Goal: Information Seeking & Learning: Learn about a topic

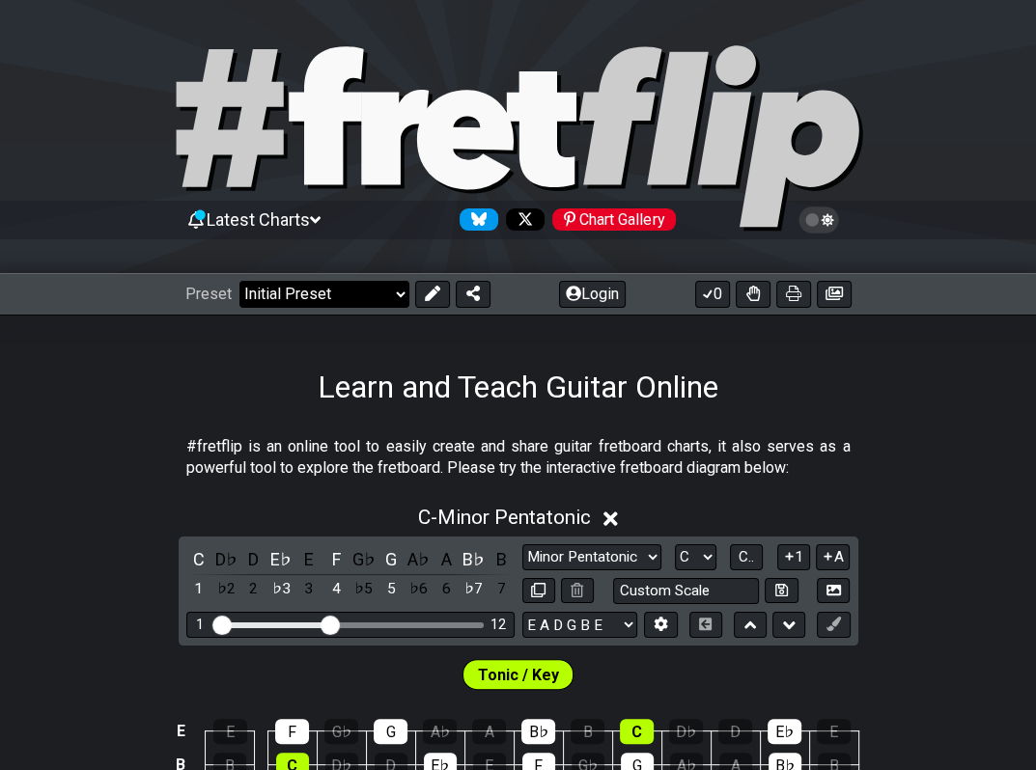
click at [394, 295] on select "Welcome to #fretflip! Initial Preset Custom Preset Minor Pentatonic Major Penta…" at bounding box center [324, 294] width 170 height 27
click at [239, 281] on select "Welcome to #fretflip! Initial Preset Custom Preset Minor Pentatonic Major Penta…" at bounding box center [324, 294] width 170 height 27
select select "/welcome"
select select "C"
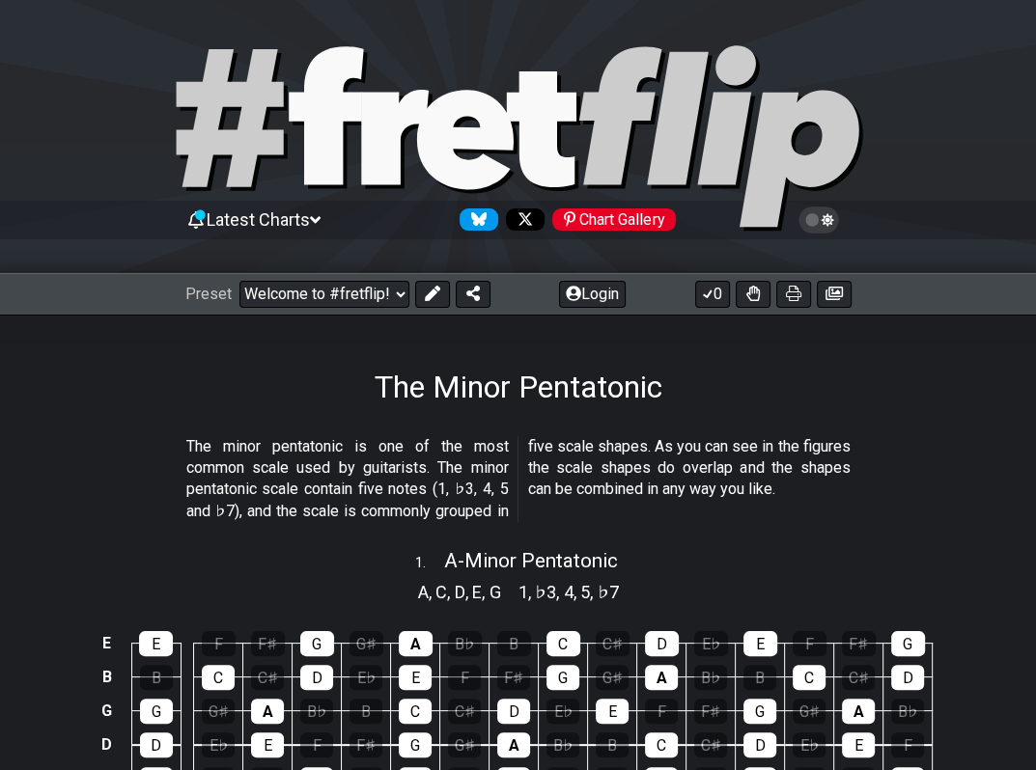
select select "/minor-pentatonic"
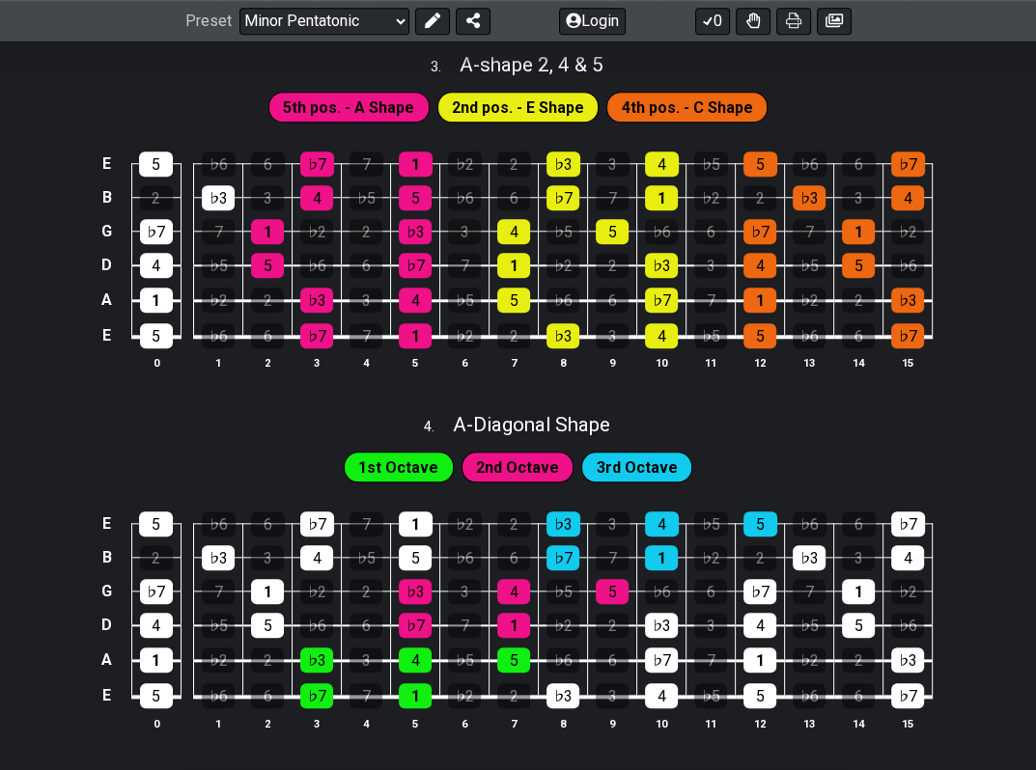
scroll to position [1219, 0]
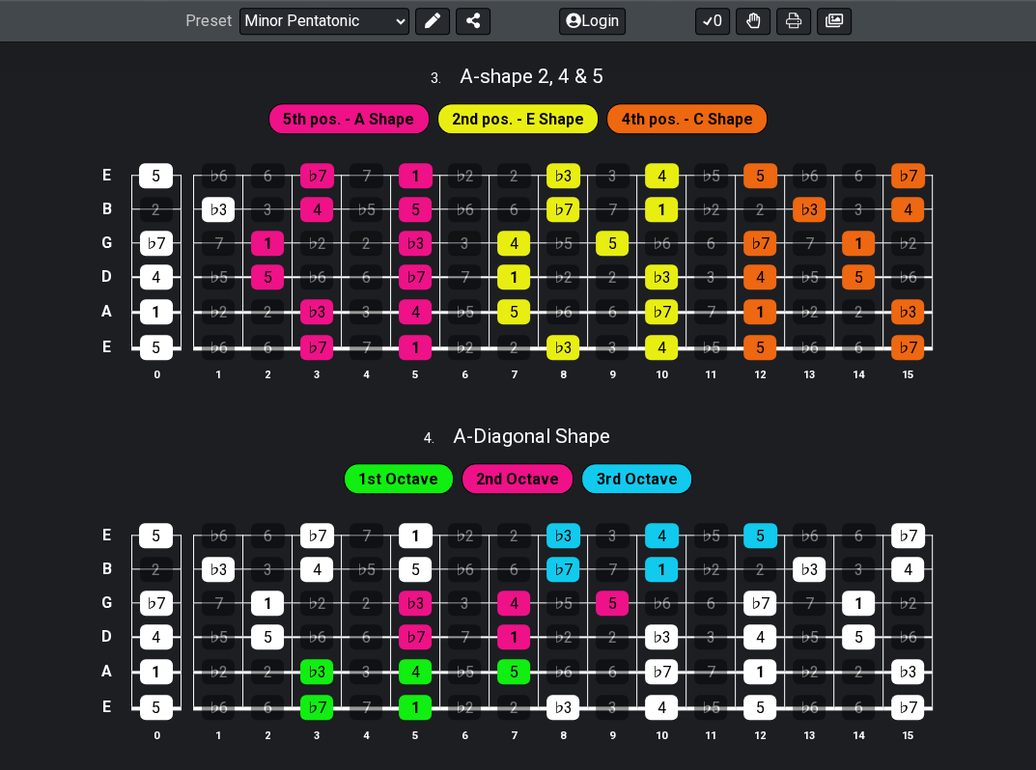
click at [517, 475] on span "2nd Octave" at bounding box center [517, 479] width 83 height 28
click at [537, 484] on span "2nd Octave" at bounding box center [517, 479] width 83 height 28
drag, startPoint x: 537, startPoint y: 484, endPoint x: 546, endPoint y: 483, distance: 9.7
click at [537, 484] on span "2nd Octave" at bounding box center [517, 479] width 83 height 28
click at [599, 485] on span "3rd Octave" at bounding box center [637, 479] width 81 height 28
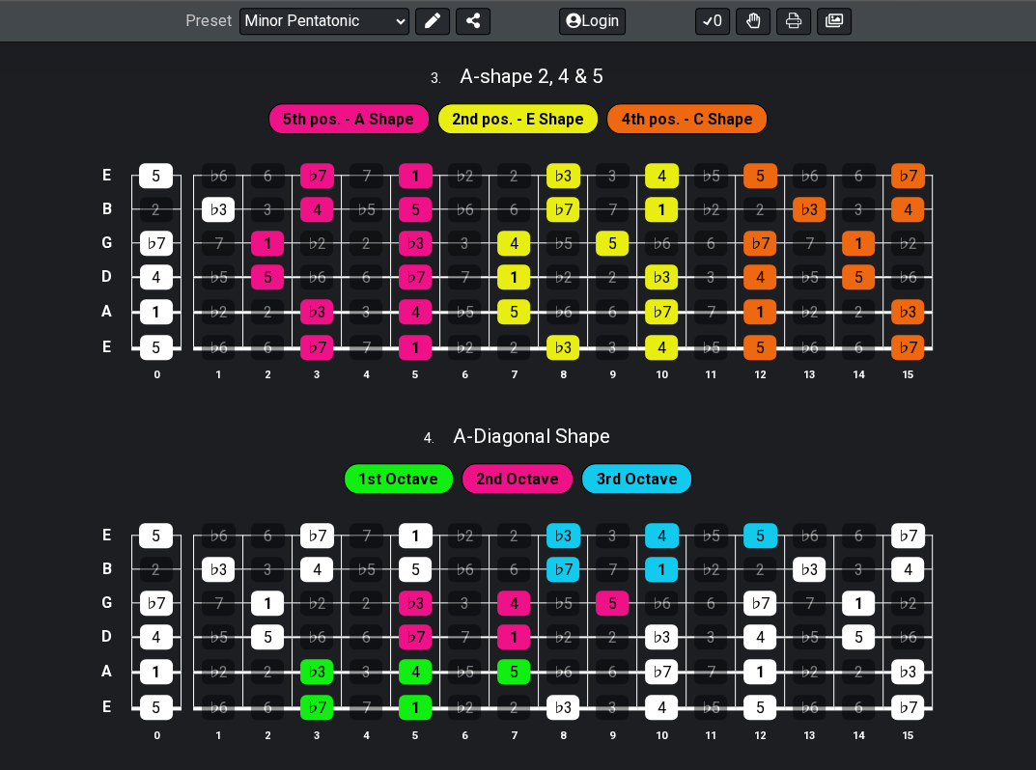
click at [599, 485] on span "3rd Octave" at bounding box center [637, 479] width 81 height 28
click at [534, 481] on span "2nd Octave" at bounding box center [517, 479] width 83 height 28
click at [522, 606] on div "4" at bounding box center [513, 603] width 33 height 25
click at [519, 608] on div "4" at bounding box center [513, 603] width 33 height 25
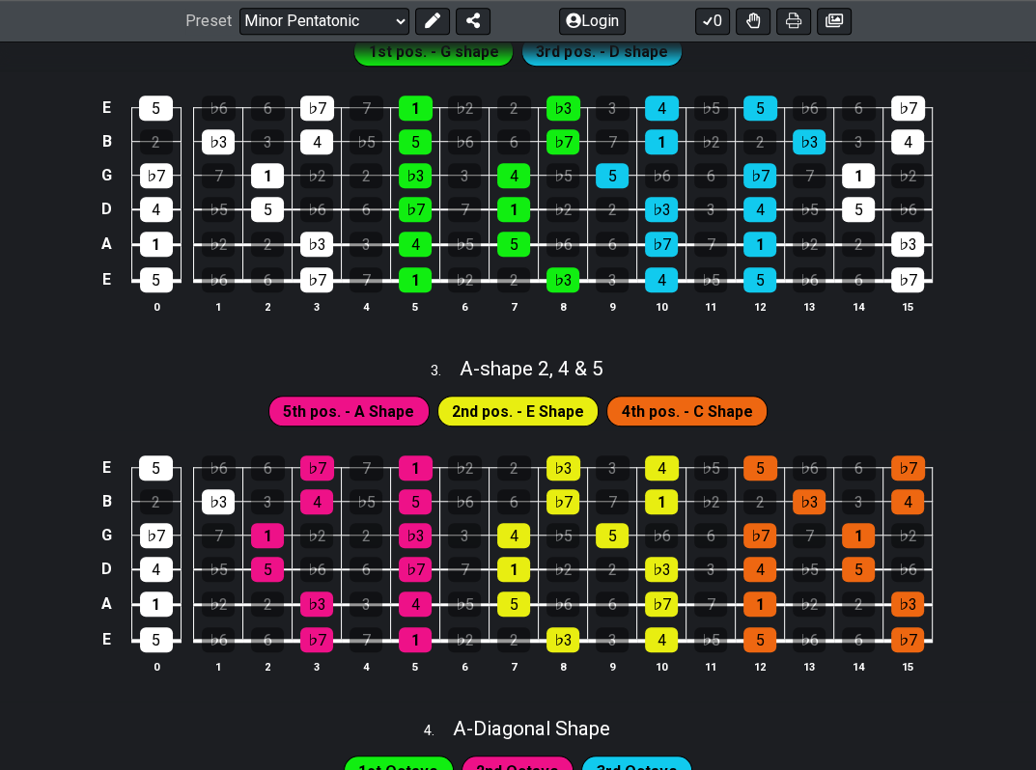
scroll to position [920, 0]
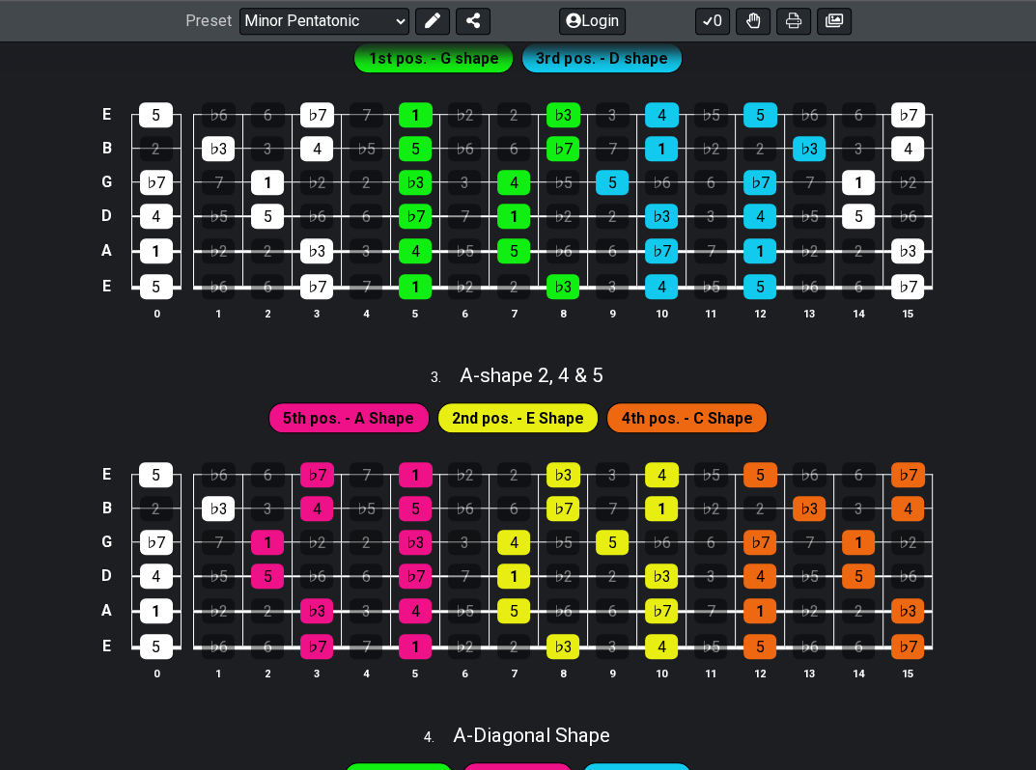
click at [517, 418] on span "2nd pos. - E Shape" at bounding box center [518, 418] width 132 height 28
click at [312, 409] on span "5th pos. - A Shape" at bounding box center [348, 418] width 131 height 28
click at [513, 415] on span "2nd pos. - E Shape" at bounding box center [518, 418] width 132 height 28
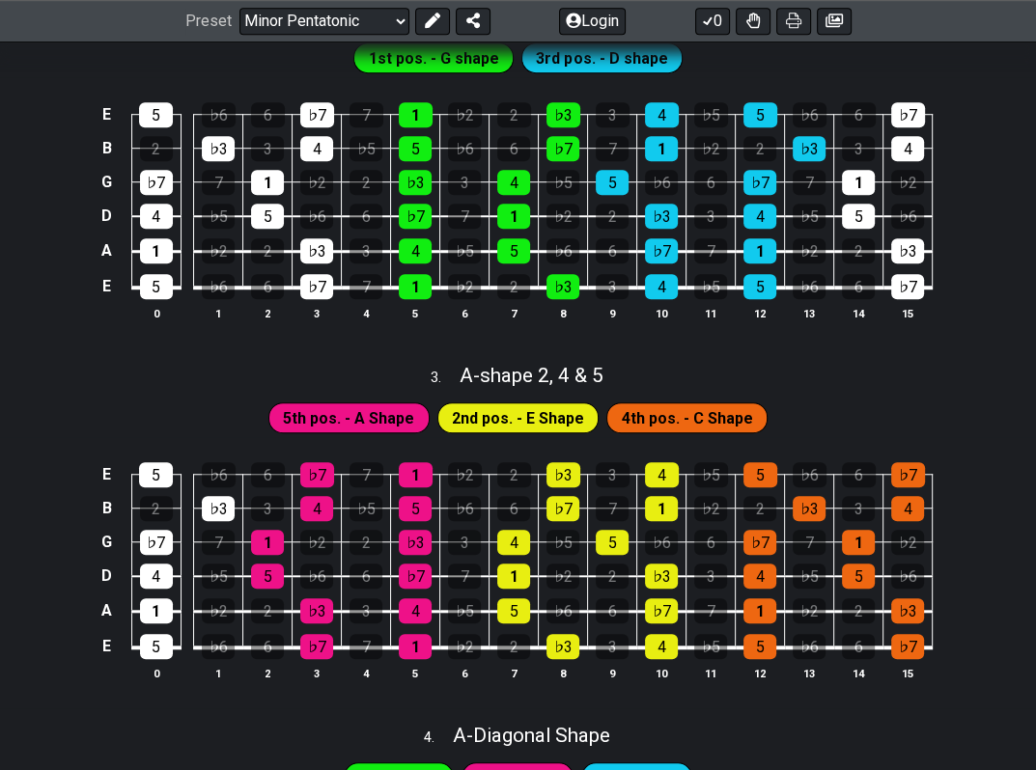
drag, startPoint x: 513, startPoint y: 415, endPoint x: 490, endPoint y: 410, distance: 22.7
click at [508, 415] on span "2nd pos. - E Shape" at bounding box center [518, 418] width 132 height 28
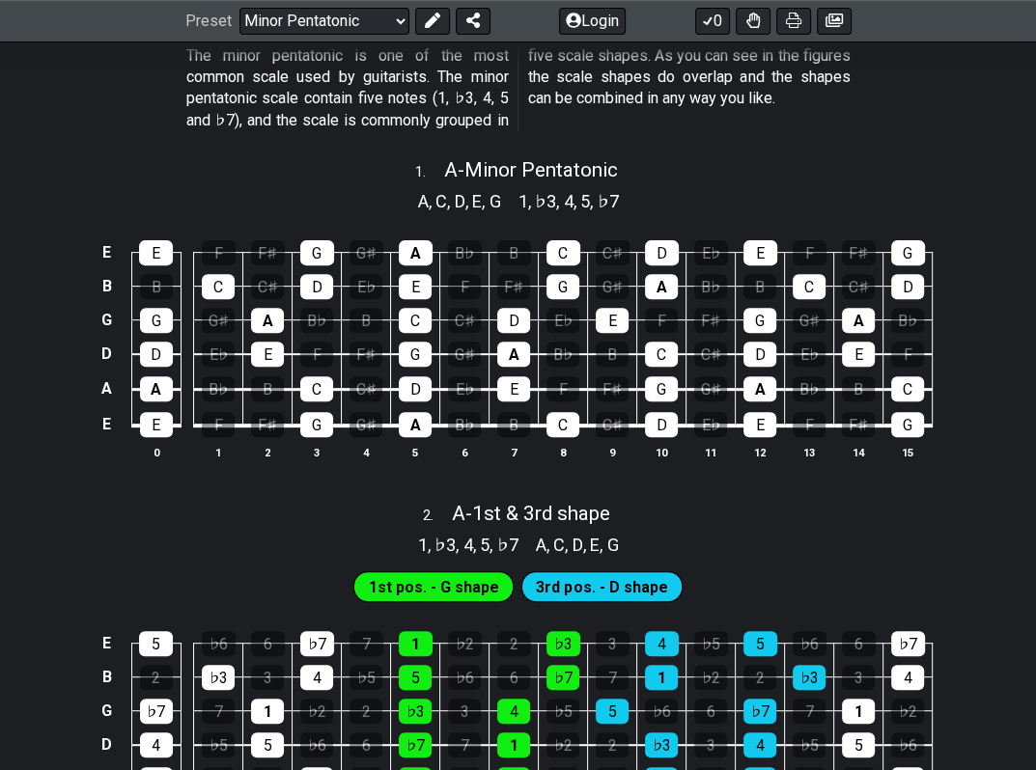
scroll to position [303, 0]
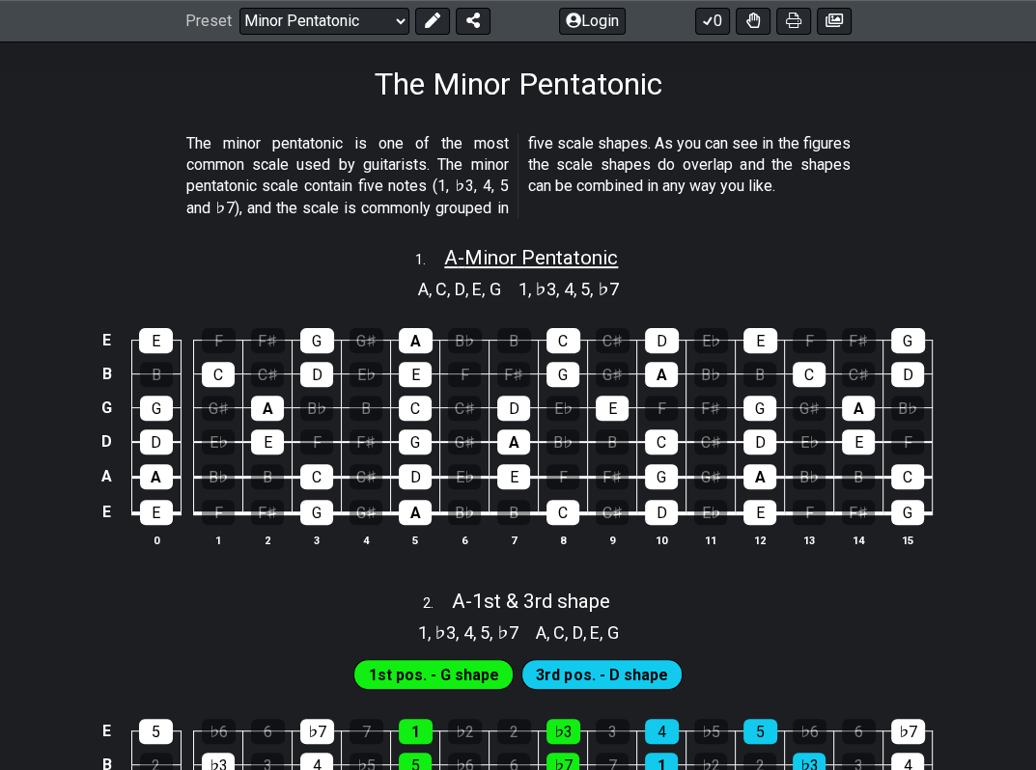
click at [448, 259] on span "A - Minor Pentatonic" at bounding box center [531, 257] width 174 height 23
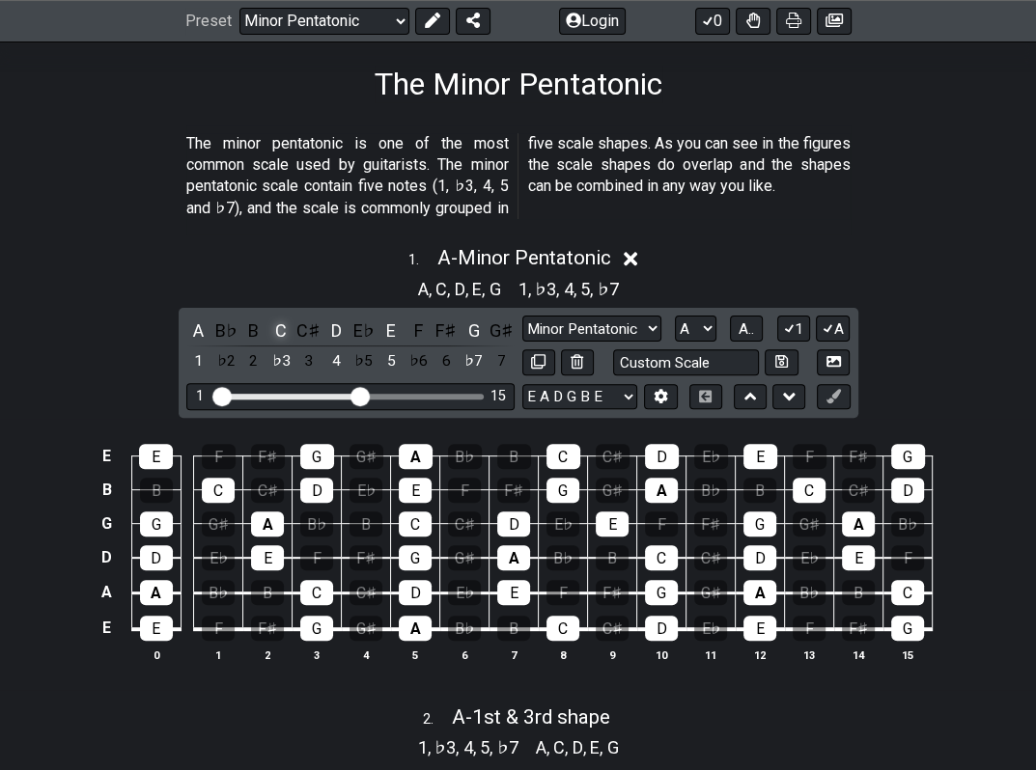
click at [286, 328] on div "C" at bounding box center [280, 331] width 25 height 26
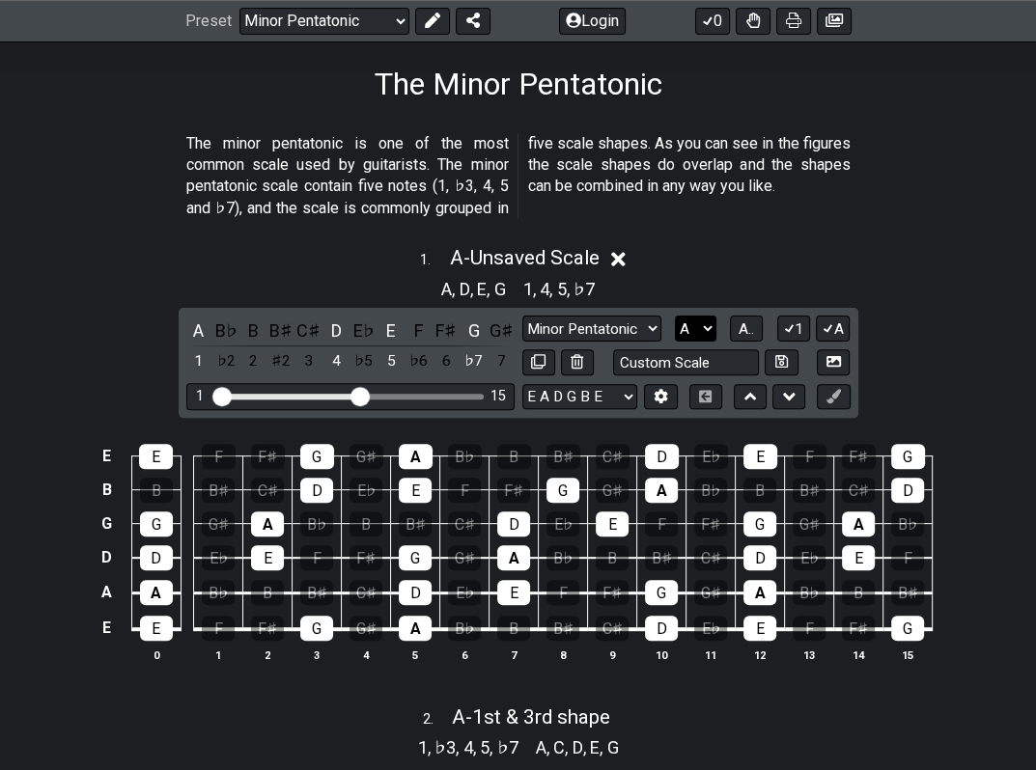
click at [710, 324] on select "A♭ A A♯ B♭ B C C♯ D♭ D D♯ E♭ E F F♯ G♭ G G♯" at bounding box center [696, 329] width 42 height 26
click at [675, 316] on select "A♭ A A♯ B♭ B C C♯ D♭ D D♯ E♭ E F F♯ G♭ G G♯" at bounding box center [696, 329] width 42 height 26
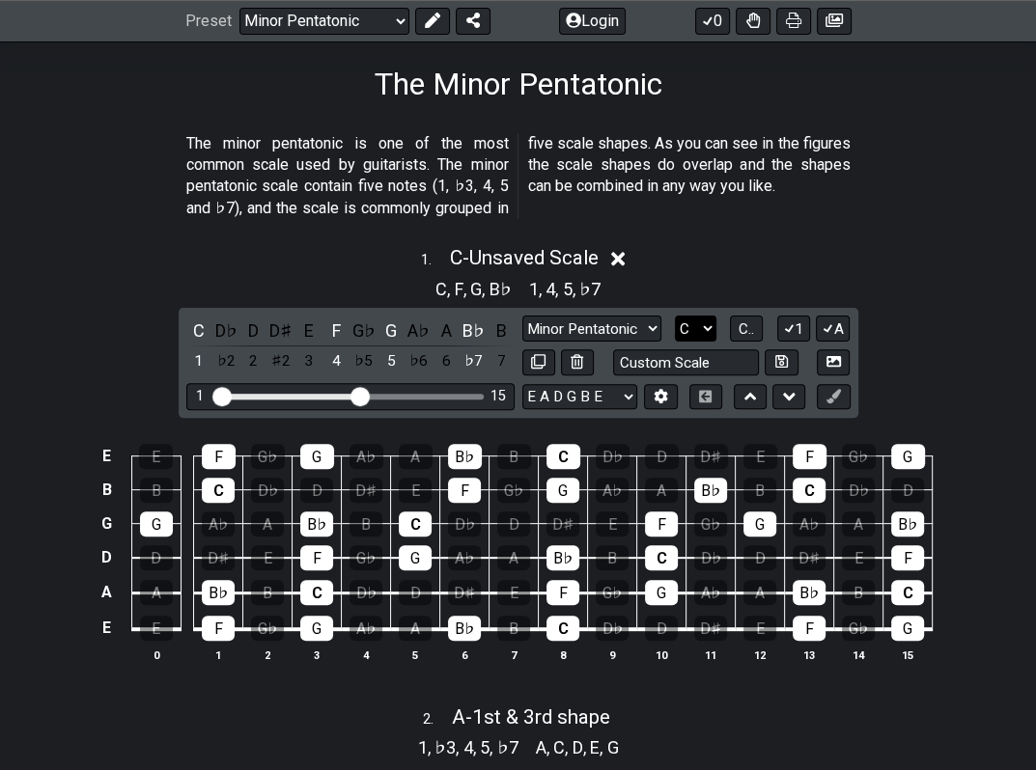
click at [705, 327] on select "A♭ A A♯ B♭ B C C♯ D♭ D D♯ E♭ E F F♯ G♭ G G♯" at bounding box center [696, 329] width 42 height 26
click at [675, 316] on select "A♭ A A♯ B♭ B C C♯ D♭ D D♯ E♭ E F F♯ G♭ G G♯" at bounding box center [696, 329] width 42 height 26
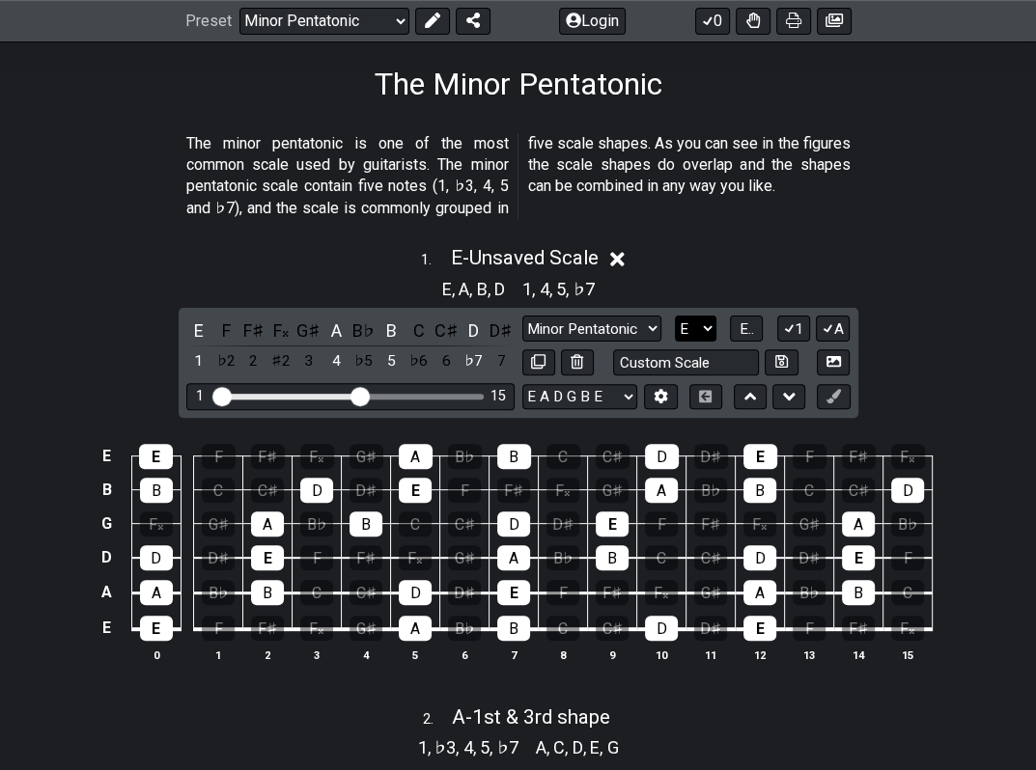
click at [709, 332] on select "A♭ A A♯ B♭ B C C♯ D♭ D D♯ E♭ E F F♯ G♭ G G♯" at bounding box center [696, 329] width 42 height 26
click at [675, 316] on select "A♭ A A♯ B♭ B C C♯ D♭ D D♯ E♭ E F F♯ G♭ G G♯" at bounding box center [696, 329] width 42 height 26
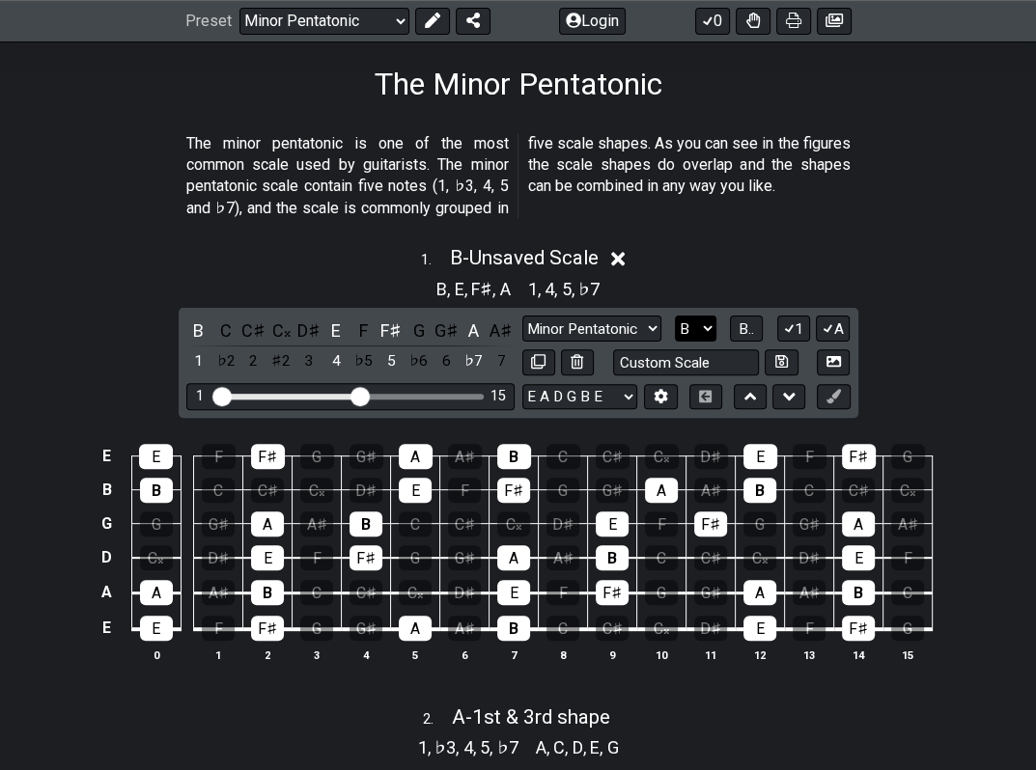
click at [709, 330] on select "A♭ A A♯ B♭ B C C♯ D♭ D D♯ E♭ E F F♯ G♭ G G♯" at bounding box center [696, 329] width 42 height 26
click at [675, 316] on select "A♭ A A♯ B♭ B C C♯ D♭ D D♯ E♭ E F F♯ G♭ G G♯" at bounding box center [696, 329] width 42 height 26
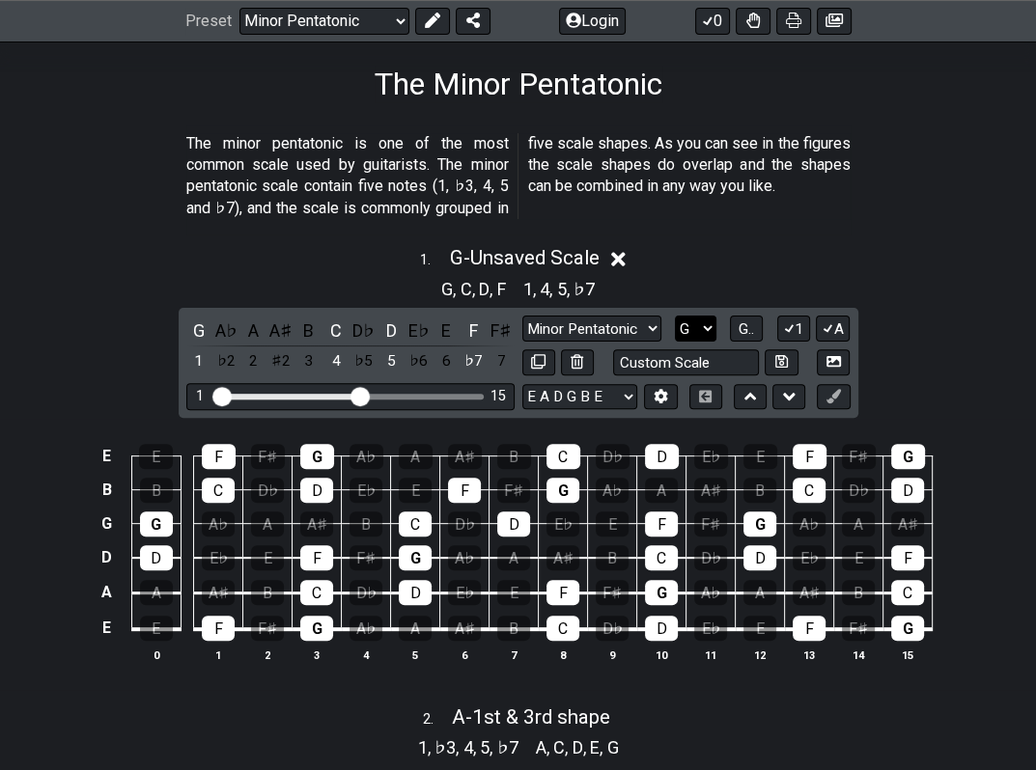
click at [706, 331] on select "A♭ A A♯ B♭ B C C♯ D♭ D D♯ E♭ E F F♯ G♭ G G♯" at bounding box center [696, 329] width 42 height 26
click at [675, 316] on select "A♭ A A♯ B♭ B C C♯ D♭ D D♯ E♭ E F F♯ G♭ G G♯" at bounding box center [696, 329] width 42 height 26
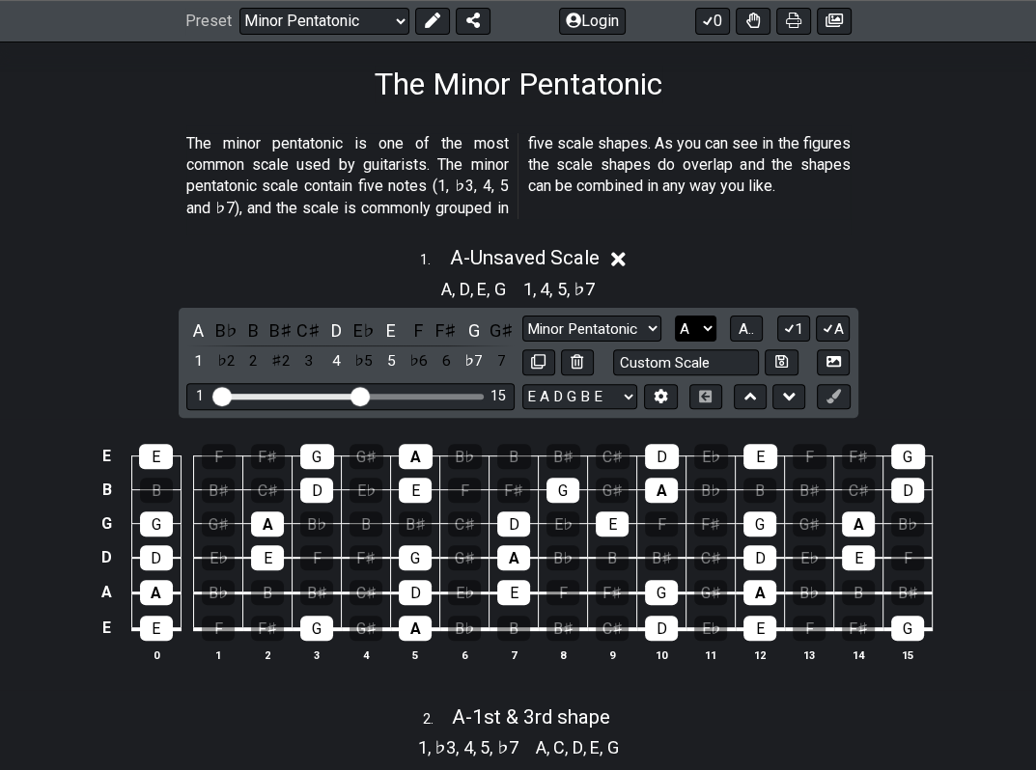
click at [707, 328] on select "A♭ A A♯ B♭ B C C♯ D♭ D D♯ E♭ E F F♯ G♭ G G♯" at bounding box center [696, 329] width 42 height 26
select select "D"
click at [675, 316] on select "A♭ A A♯ B♭ B C C♯ D♭ D D♯ E♭ E F F♯ G♭ G G♯" at bounding box center [696, 329] width 42 height 26
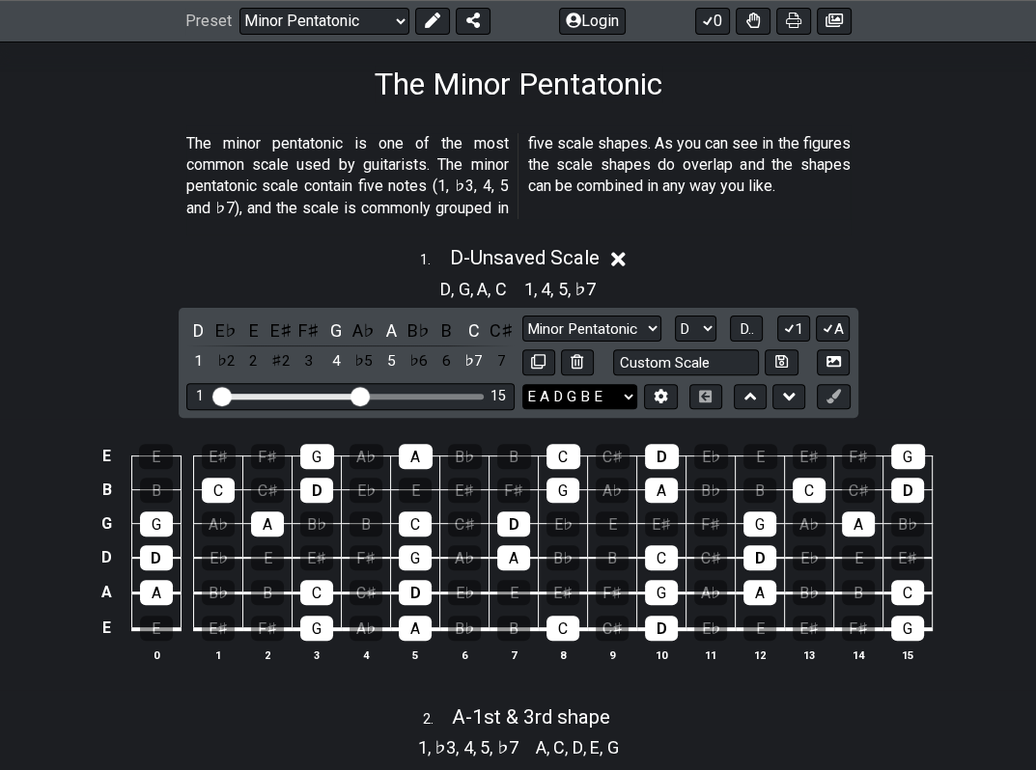
click at [624, 394] on select "E A D G B E E A D G B E E A D G B E B E A D F♯ B A D G C E A D A D G B E E♭ A♭ …" at bounding box center [579, 397] width 115 height 26
click at [911, 225] on section "The minor pentatonic is one of the most common scale used by guitarists. The mi…" at bounding box center [518, 180] width 1036 height 110
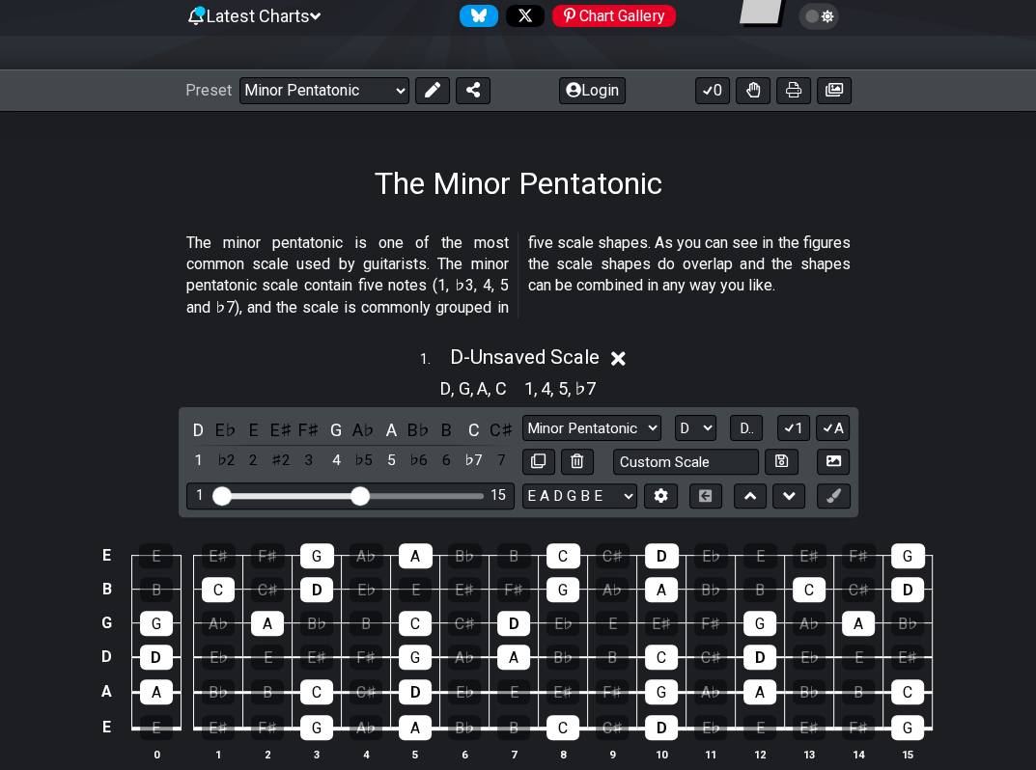
scroll to position [0, 0]
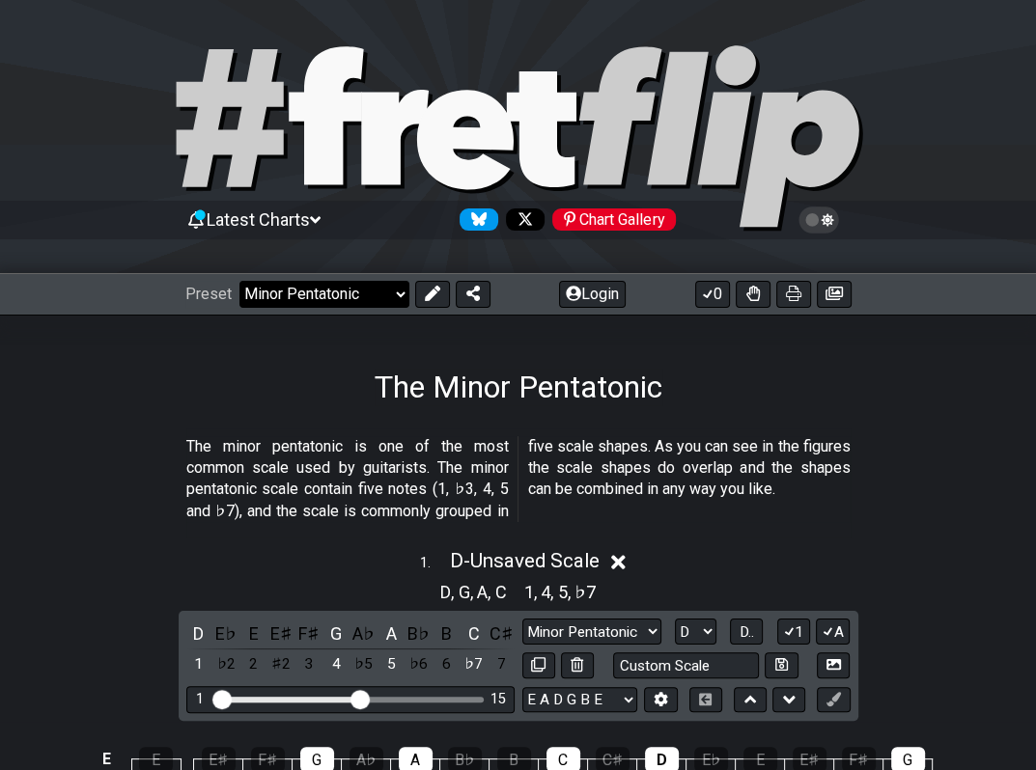
click at [398, 294] on select "Welcome to #fretflip! Initial Preset Custom Preset Minor Pentatonic Major Penta…" at bounding box center [324, 294] width 170 height 27
click at [239, 281] on select "Welcome to #fretflip! Initial Preset Custom Preset Minor Pentatonic Major Penta…" at bounding box center [324, 294] width 170 height 27
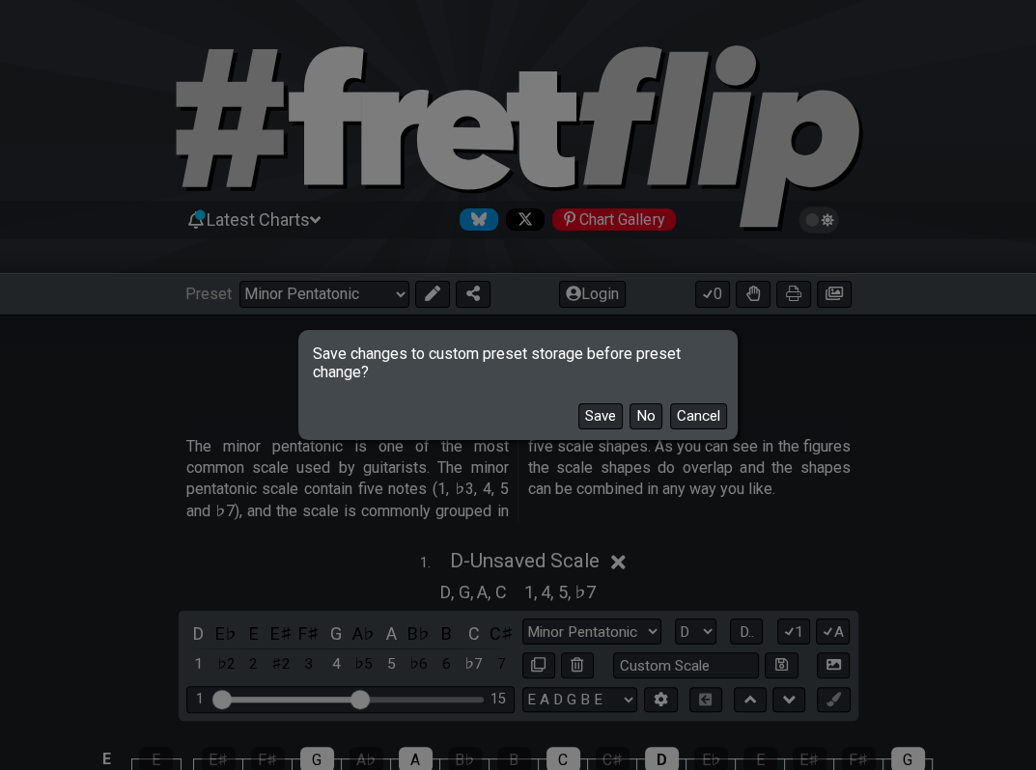
click at [637, 408] on button "No" at bounding box center [645, 417] width 33 height 26
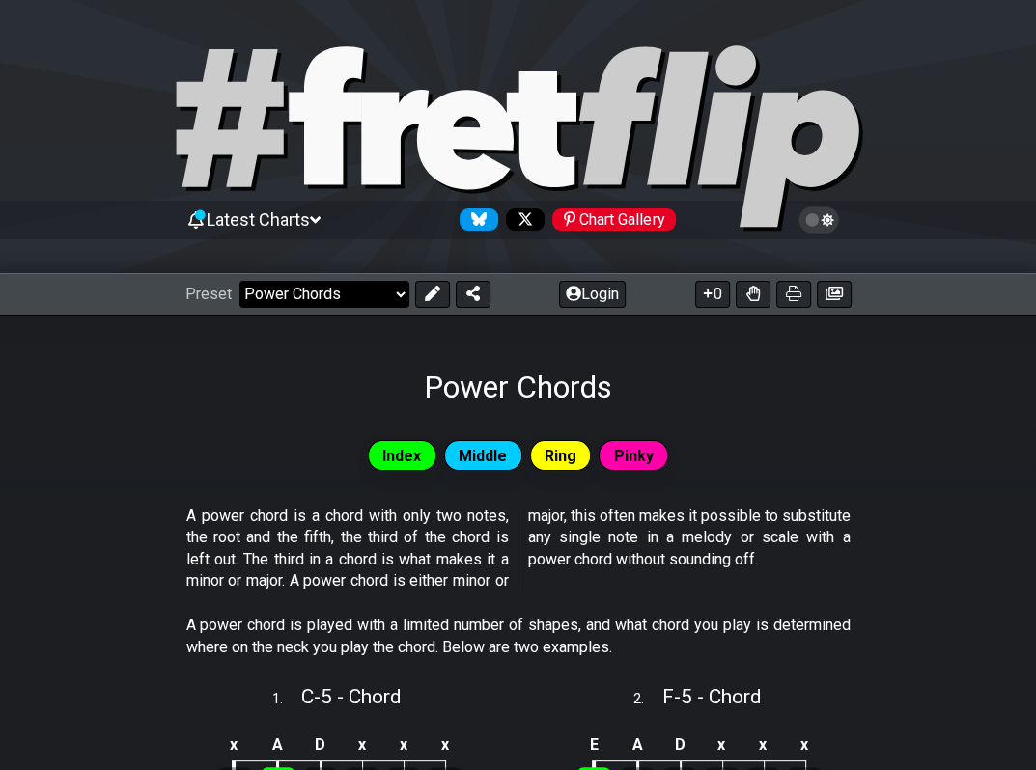
click at [400, 288] on select "Welcome to #fretflip! Initial Preset Custom Preset Minor Pentatonic Major Penta…" at bounding box center [324, 294] width 170 height 27
click at [239, 281] on select "Welcome to #fretflip! Initial Preset Custom Preset Minor Pentatonic Major Penta…" at bounding box center [324, 294] width 170 height 27
select select "/minor-pentatonic"
select select "C"
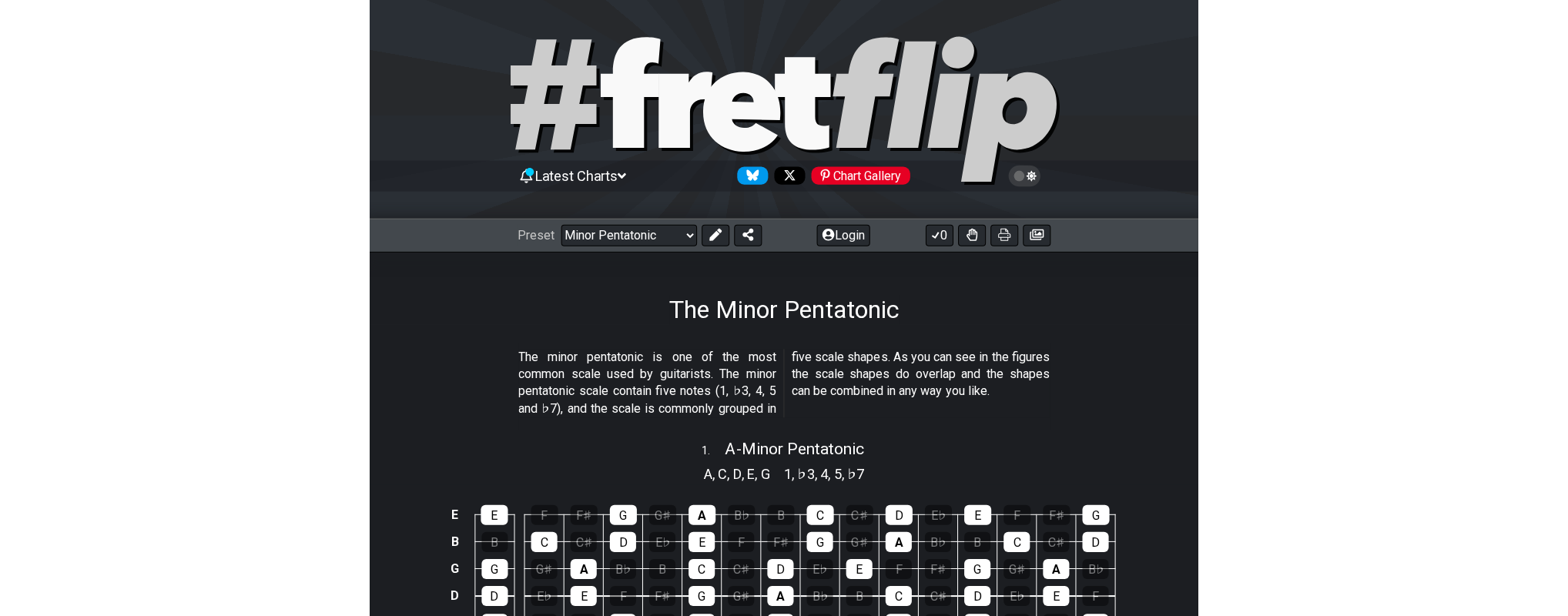
scroll to position [226, 0]
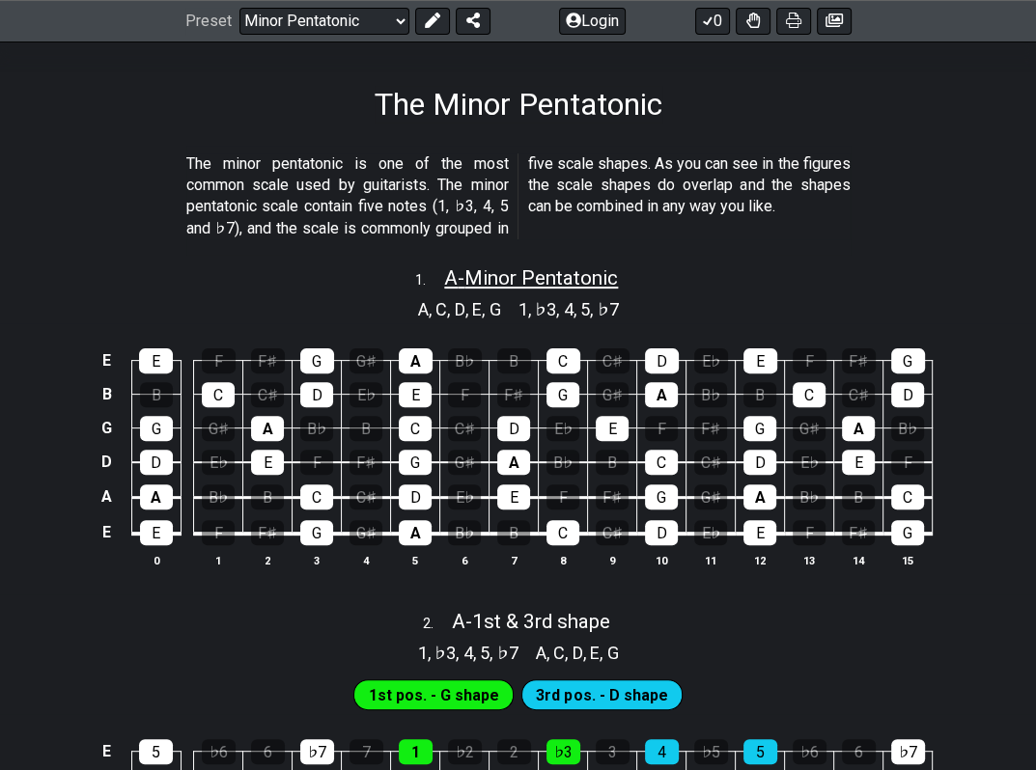
click at [556, 268] on span "A - Minor Pentatonic" at bounding box center [531, 277] width 174 height 23
select select "A"
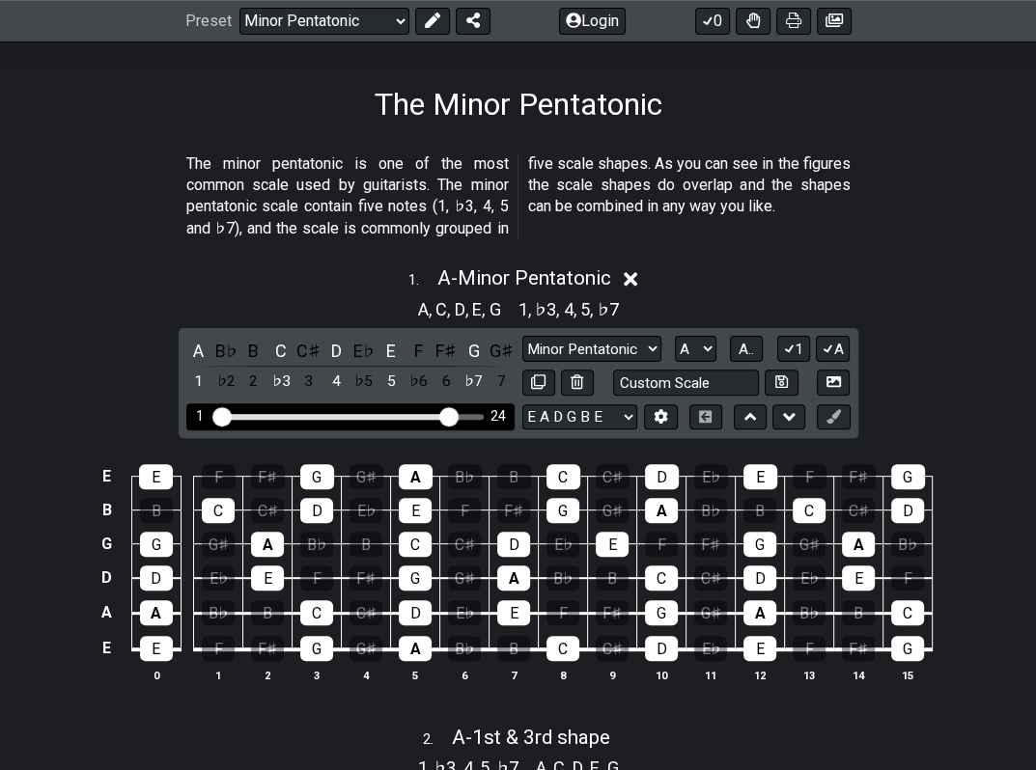
drag, startPoint x: 358, startPoint y: 417, endPoint x: 445, endPoint y: 419, distance: 86.9
click at [445, 415] on input "Visible fret range" at bounding box center [350, 415] width 274 height 0
